Goal: Find specific page/section: Find specific page/section

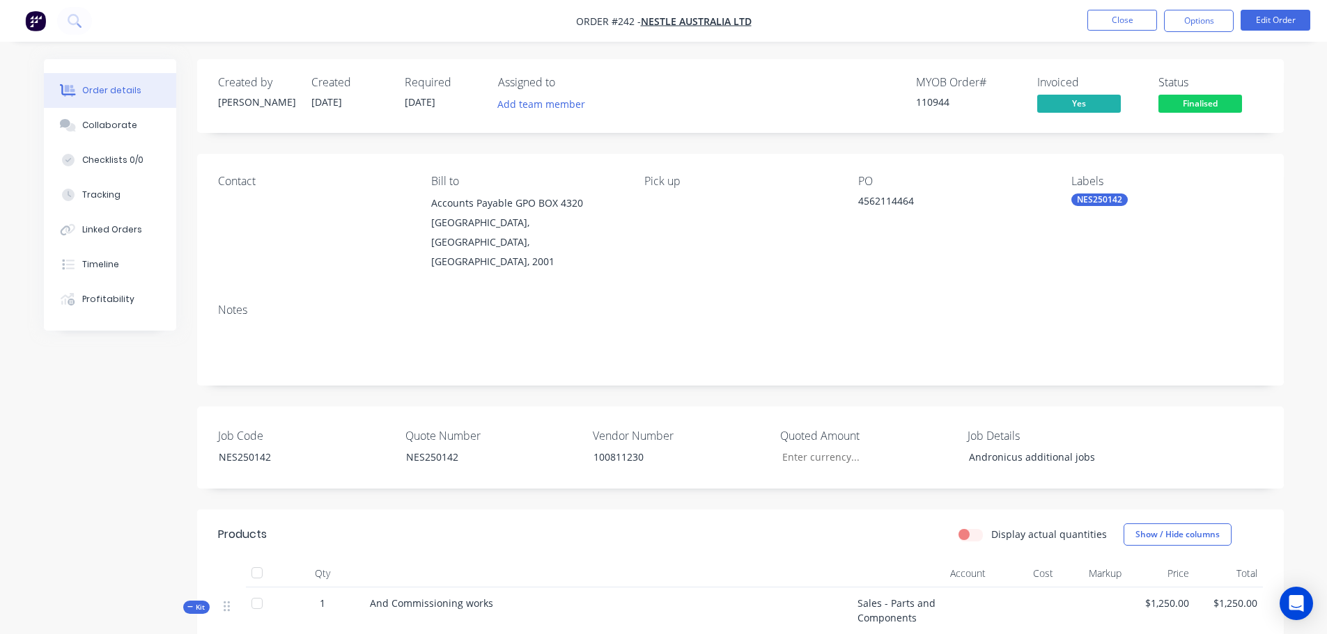
scroll to position [70, 0]
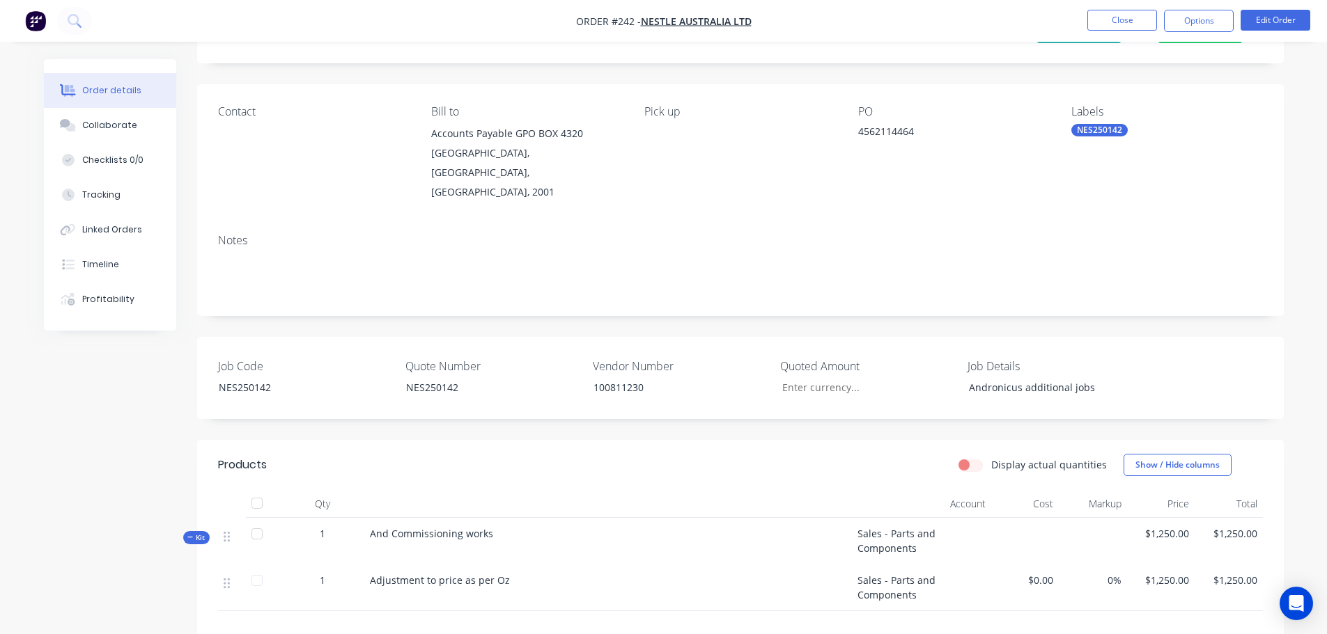
click at [1154, 8] on nav "Order #242 - Nestle Australia Ltd Close Options Edit Order" at bounding box center [663, 21] width 1327 height 42
click at [1154, 10] on button "Close" at bounding box center [1122, 20] width 70 height 21
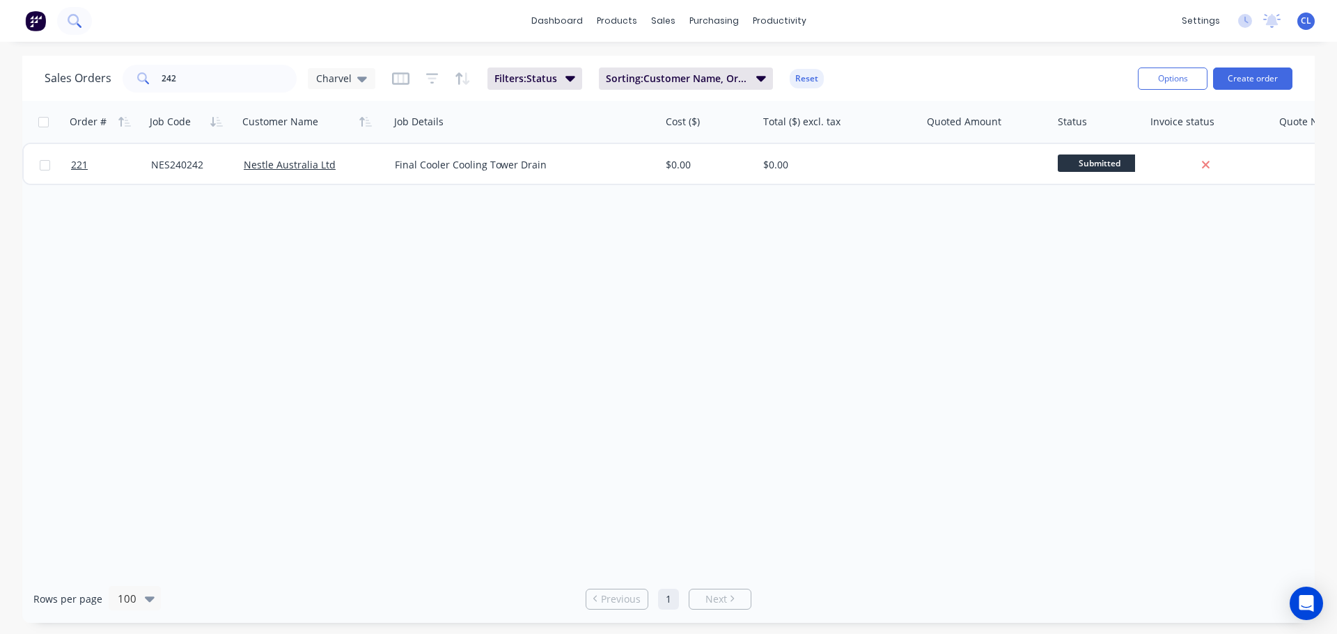
drag, startPoint x: 89, startPoint y: 31, endPoint x: 84, endPoint y: 26, distance: 7.4
click at [89, 31] on div at bounding box center [46, 21] width 92 height 28
click at [77, 22] on icon at bounding box center [73, 19] width 11 height 11
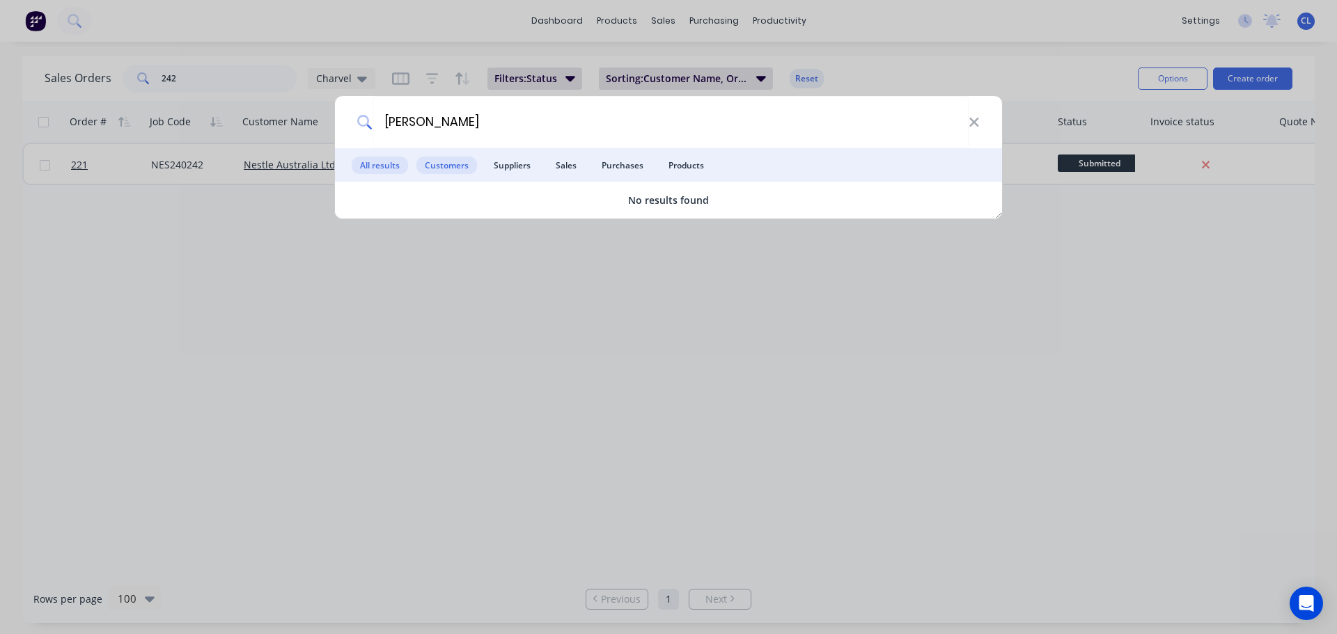
type input "[PERSON_NAME]"
click at [439, 171] on span "Customers" at bounding box center [446, 165] width 61 height 17
click at [503, 167] on span "Suppliers" at bounding box center [512, 165] width 54 height 17
click at [983, 123] on div "[PERSON_NAME]" at bounding box center [668, 122] width 667 height 52
click at [972, 124] on icon at bounding box center [973, 122] width 9 height 9
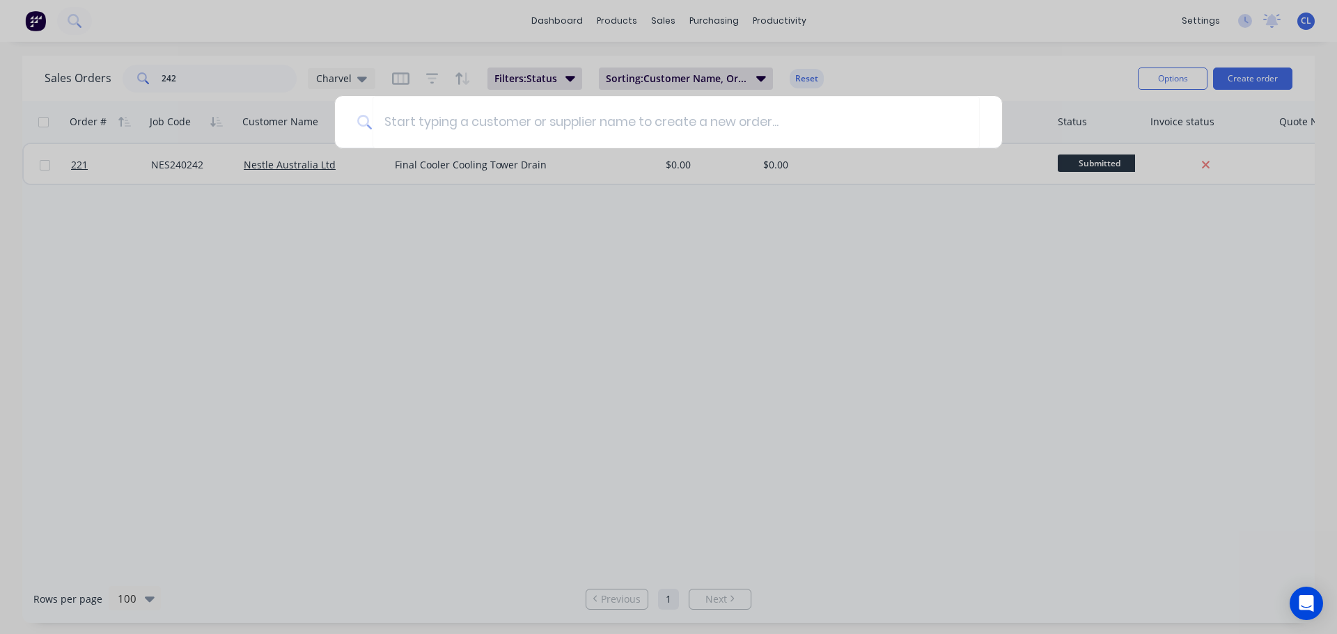
click at [169, 24] on div at bounding box center [668, 317] width 1337 height 634
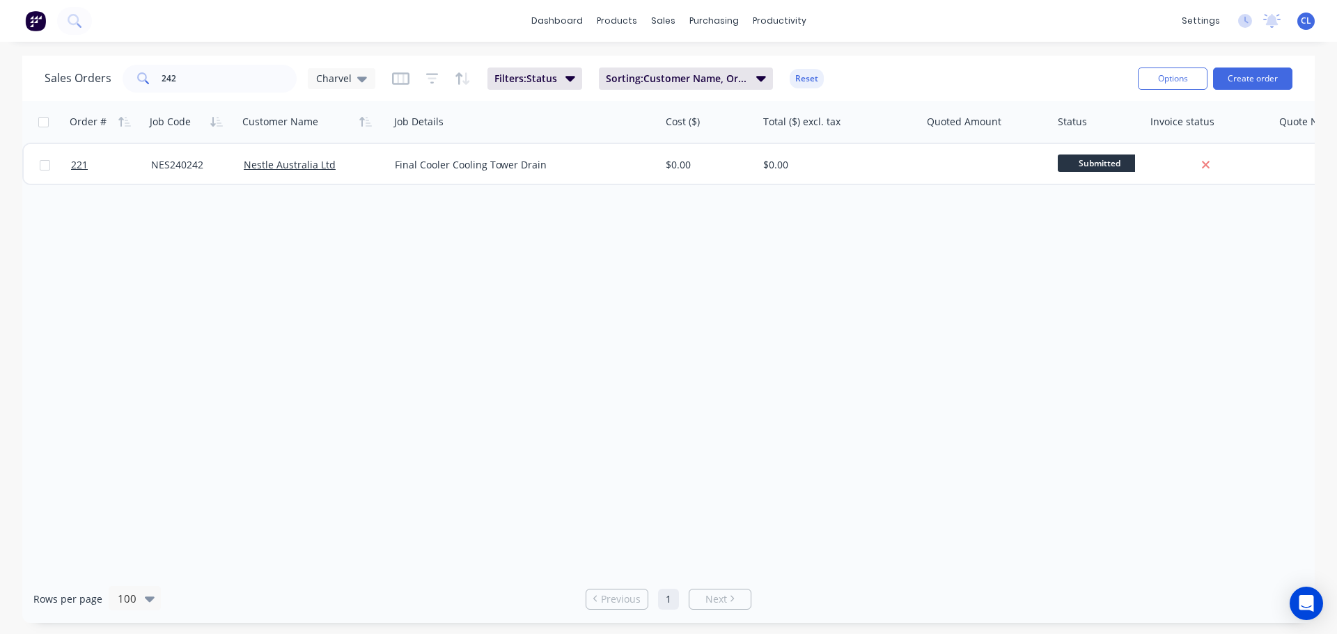
click at [38, 24] on img at bounding box center [35, 20] width 21 height 21
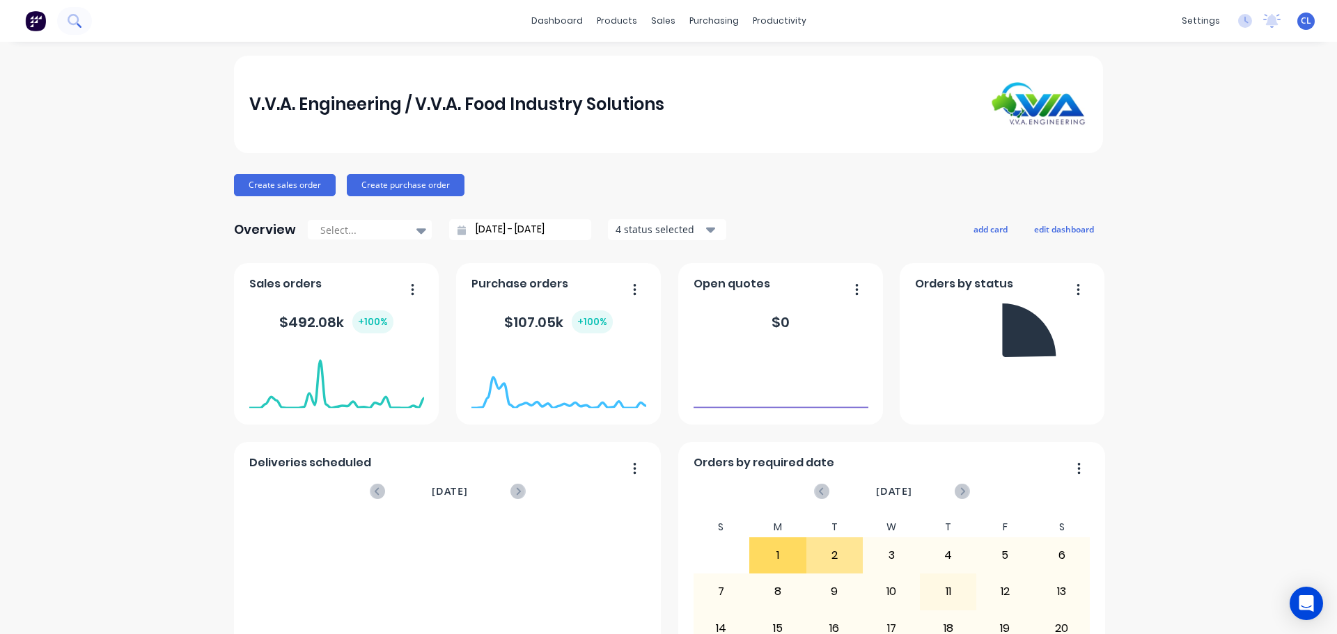
click at [71, 22] on icon at bounding box center [74, 20] width 13 height 13
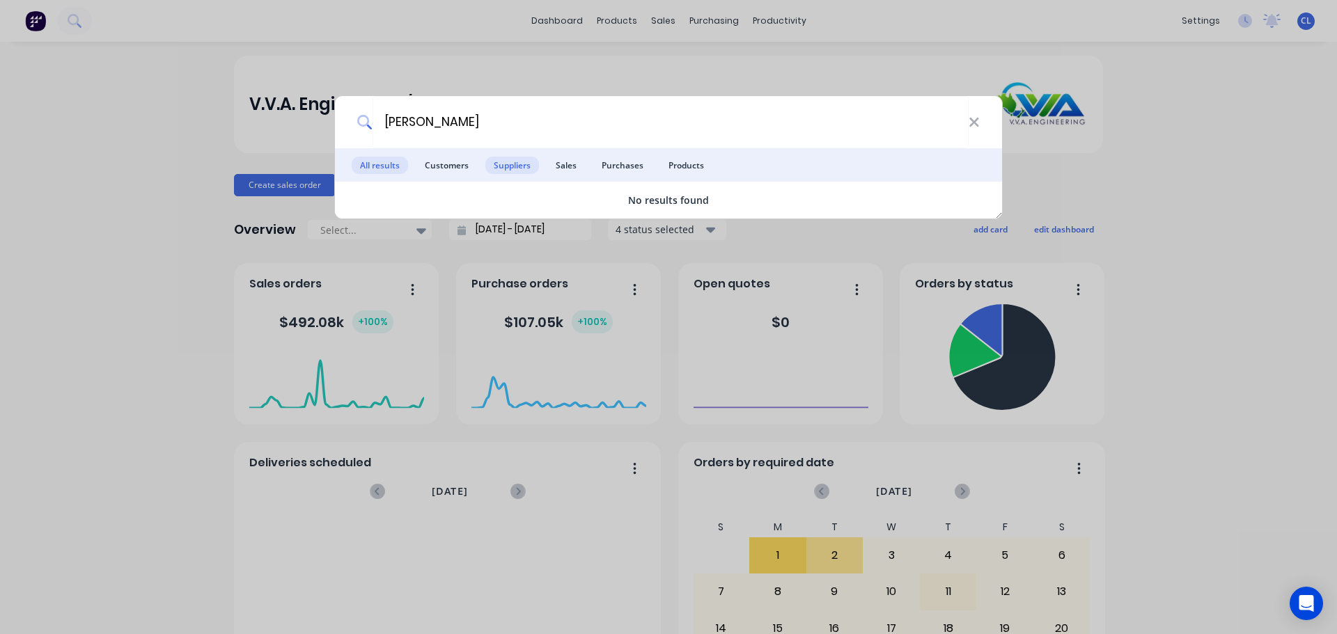
click at [517, 173] on span "Suppliers" at bounding box center [512, 165] width 54 height 17
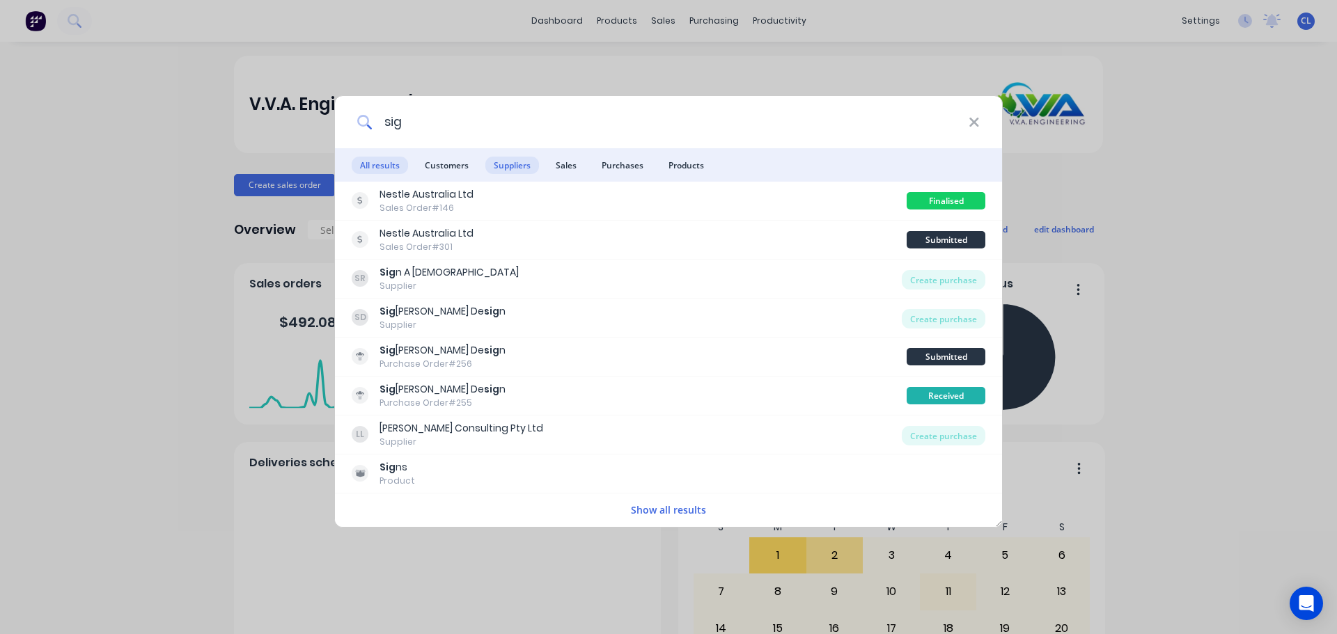
type input "sig"
click at [501, 167] on span "Suppliers" at bounding box center [512, 165] width 54 height 17
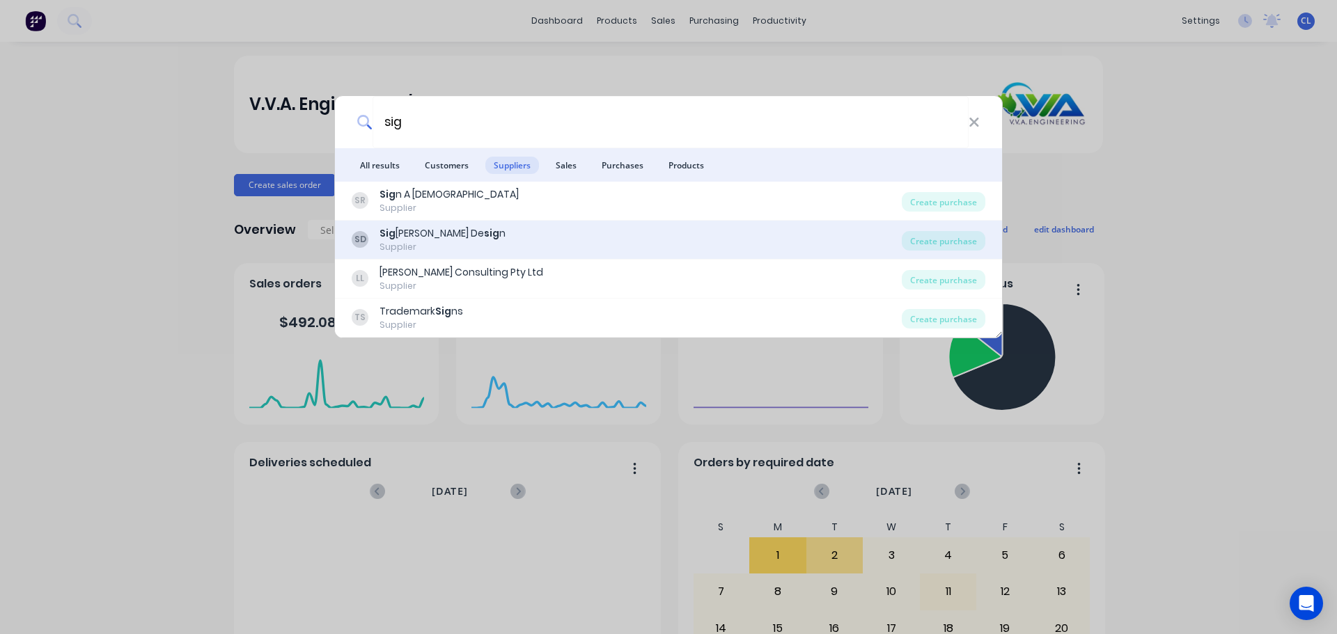
click at [380, 237] on b "Sig" at bounding box center [388, 233] width 16 height 14
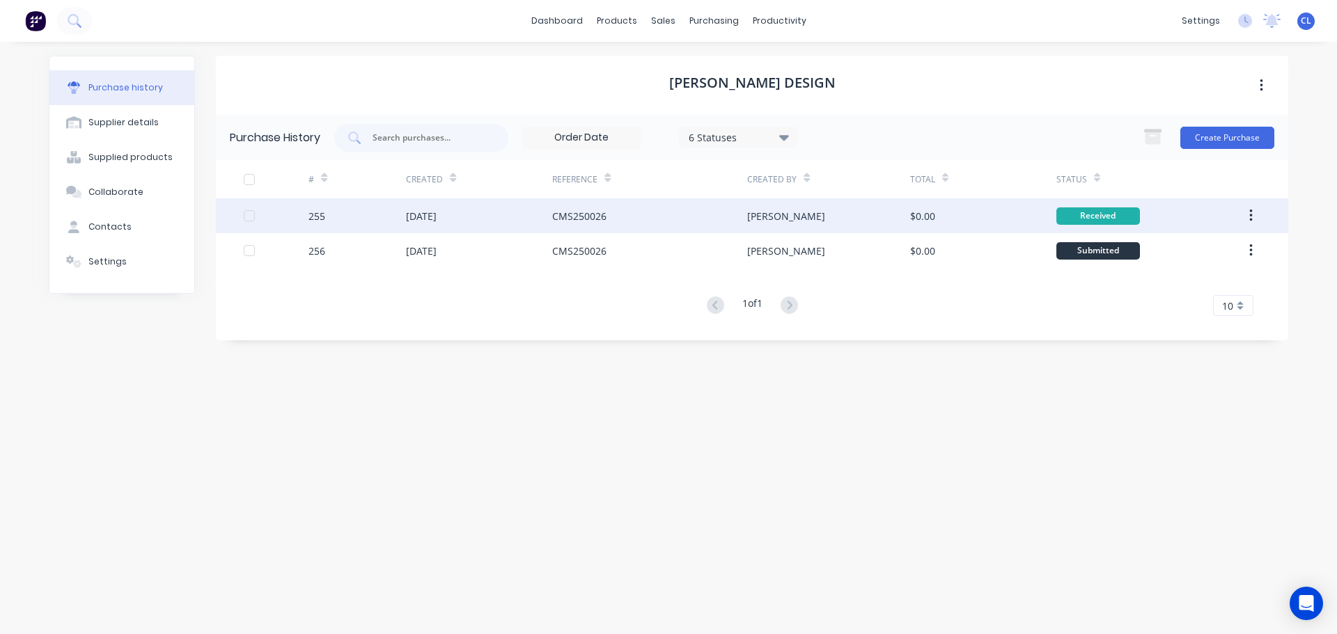
click at [327, 212] on div "255" at bounding box center [358, 215] width 98 height 35
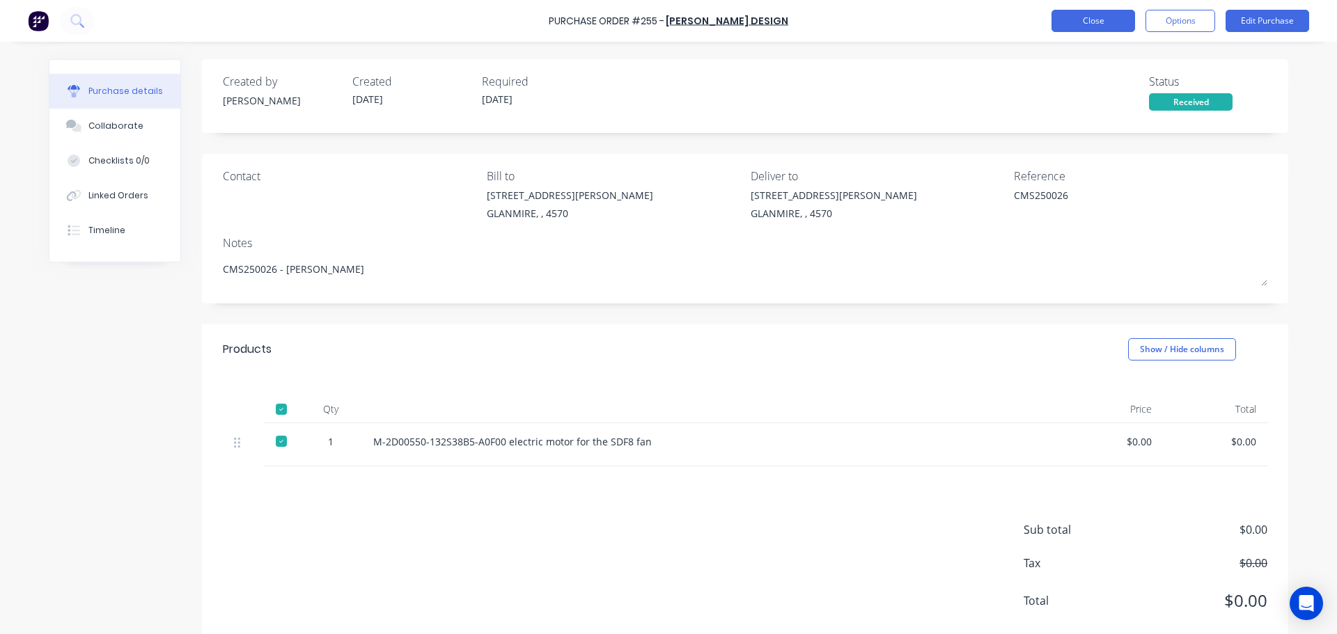
click at [1121, 18] on button "Close" at bounding box center [1094, 21] width 84 height 22
